Goal: Complete application form

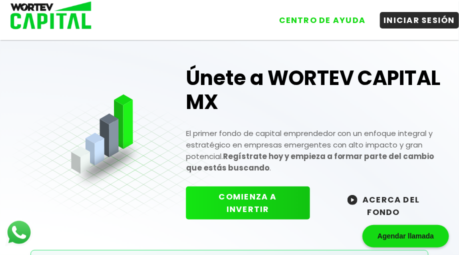
click at [262, 199] on button "COMIENZA A INVERTIR" at bounding box center [248, 202] width 124 height 33
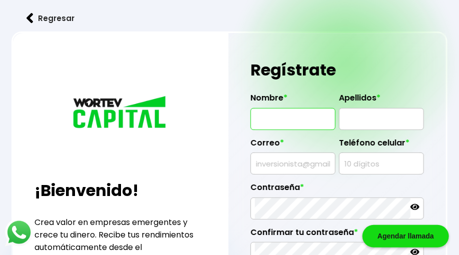
click at [268, 118] on input "text" at bounding box center [293, 118] width 76 height 21
type input "[PERSON_NAME] DE [PERSON_NAME]"
type input "[PERSON_NAME] [PERSON_NAME]"
type input "[EMAIL_ADDRESS][DOMAIN_NAME]"
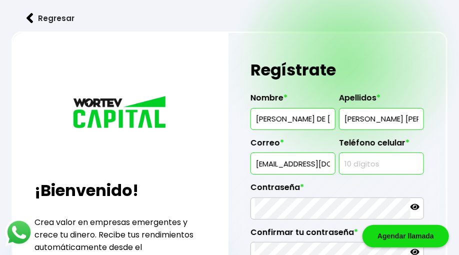
click at [358, 165] on input "text" at bounding box center [381, 163] width 76 height 21
type input "4493624459"
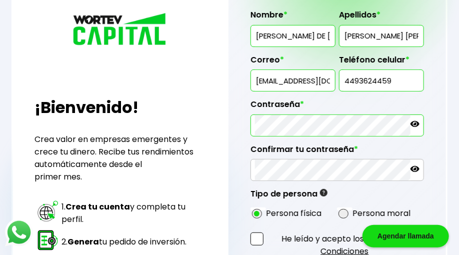
scroll to position [66, 0]
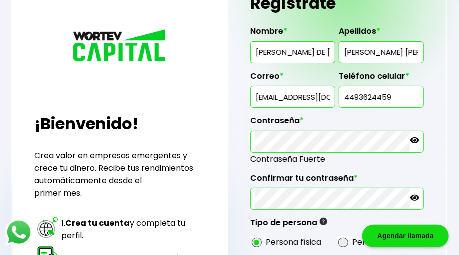
click at [419, 137] on icon at bounding box center [414, 140] width 9 height 9
click at [417, 197] on icon at bounding box center [414, 197] width 9 height 9
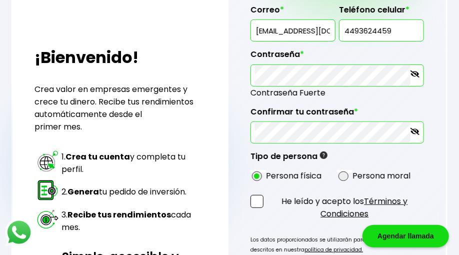
scroll to position [150, 0]
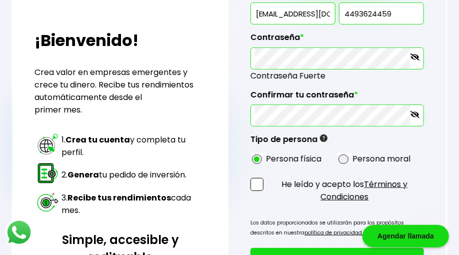
click at [383, 180] on link "Términos y Condiciones" at bounding box center [363, 190] width 87 height 24
